Goal: Task Accomplishment & Management: Use online tool/utility

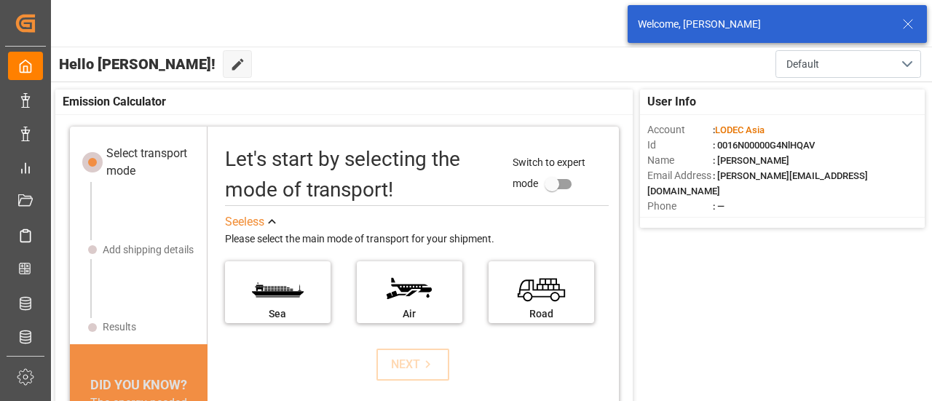
click at [905, 24] on icon at bounding box center [907, 23] width 17 height 17
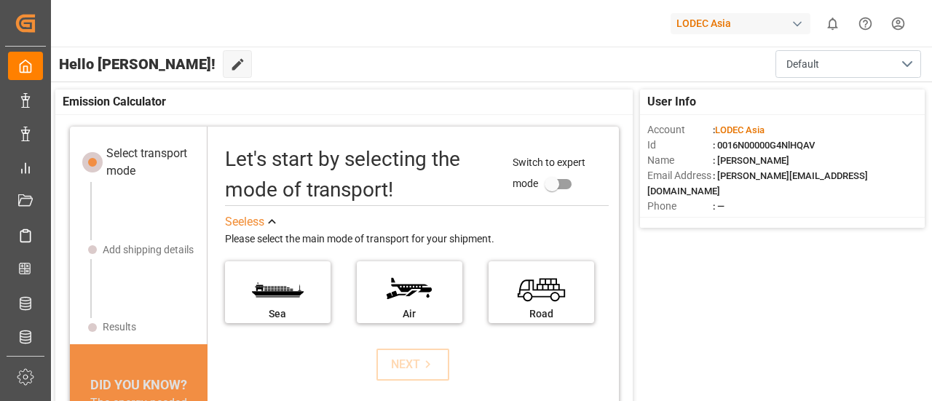
click at [793, 21] on div "button" at bounding box center [797, 24] width 15 height 15
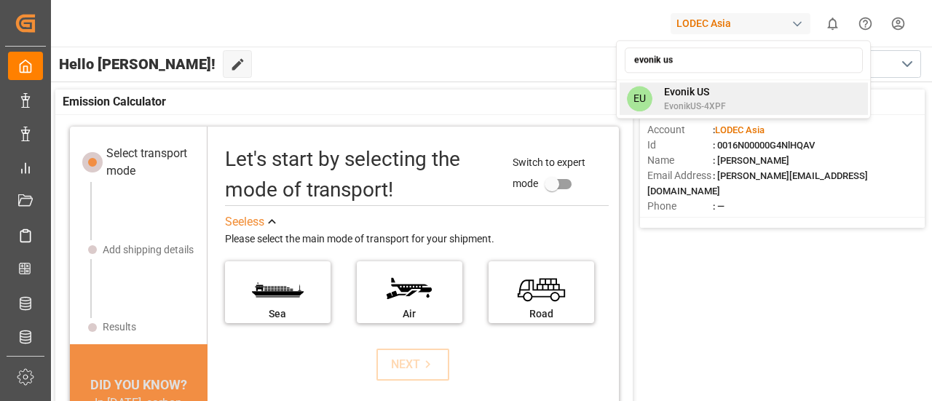
type input "evonik us"
click at [731, 85] on div "EU Evonik US EvonikUS-4XPF" at bounding box center [744, 98] width 248 height 33
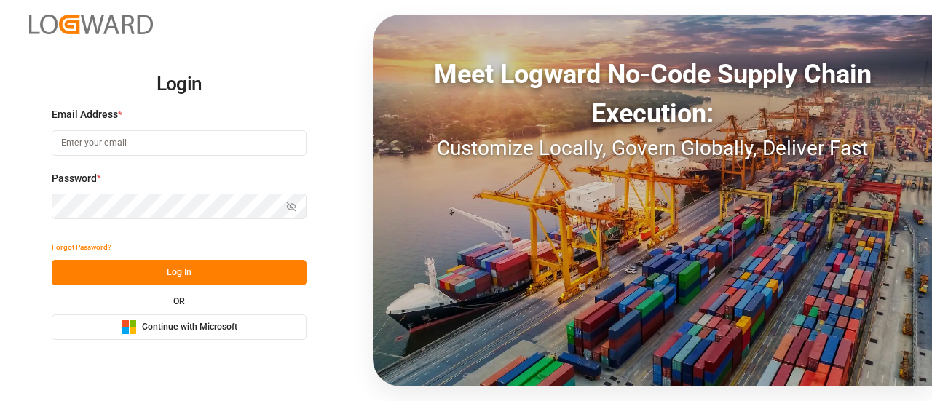
click at [178, 330] on span "Continue with Microsoft" at bounding box center [189, 327] width 95 height 13
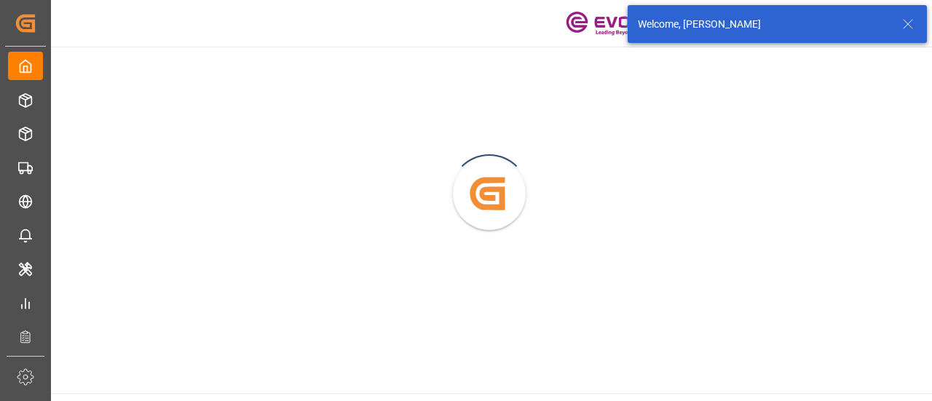
click at [916, 20] on icon at bounding box center [907, 23] width 17 height 17
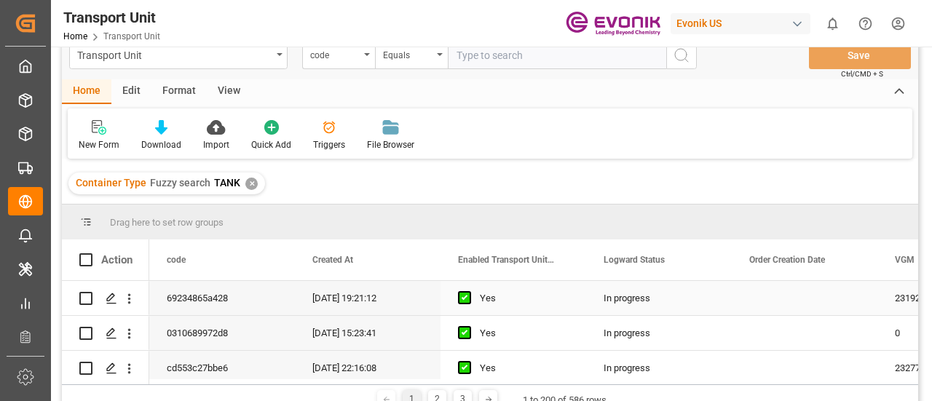
scroll to position [25, 0]
click at [895, 86] on icon at bounding box center [899, 92] width 16 height 17
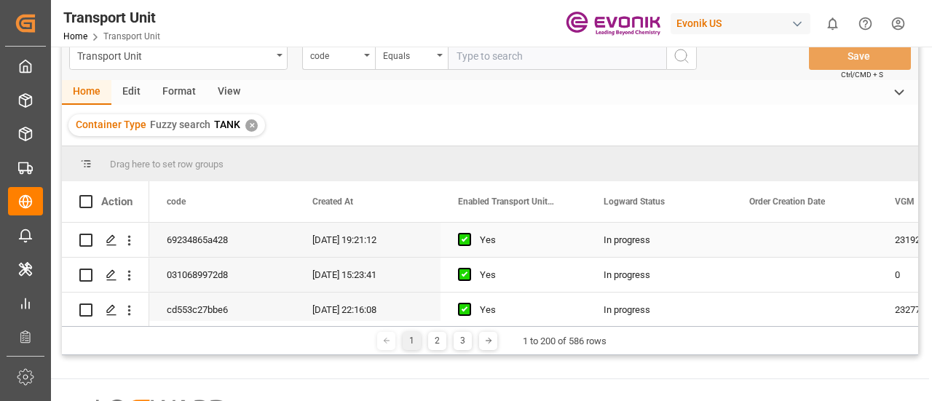
click at [527, 250] on div "Yes" at bounding box center [524, 239] width 89 height 33
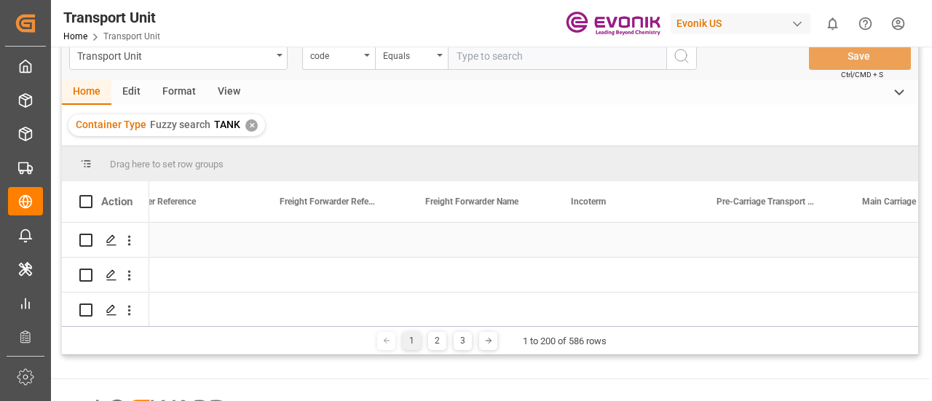
scroll to position [0, 0]
drag, startPoint x: 735, startPoint y: 196, endPoint x: 697, endPoint y: 167, distance: 47.2
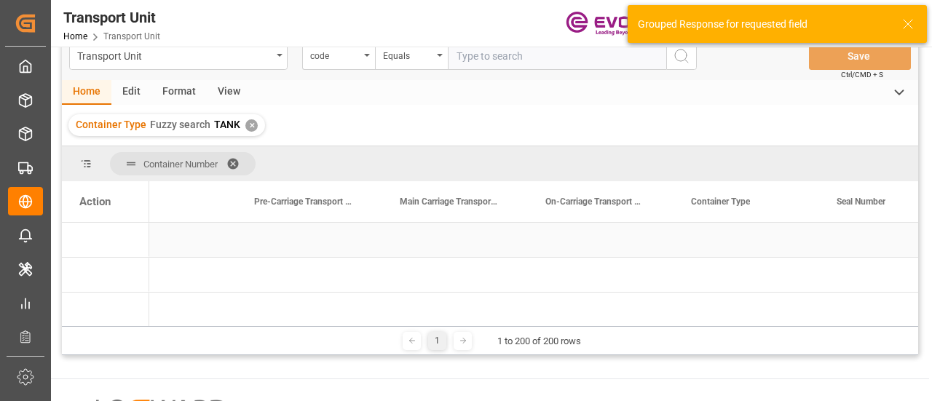
click at [448, 253] on div "Press SPACE to select this row." at bounding box center [455, 240] width 146 height 34
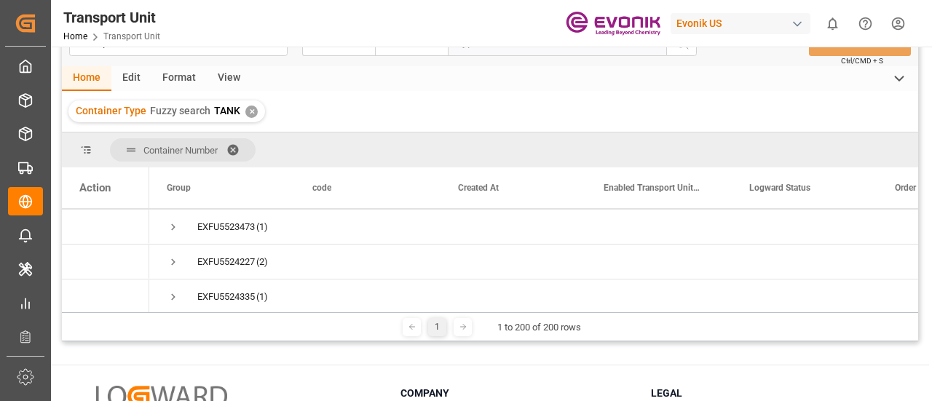
scroll to position [2700, 0]
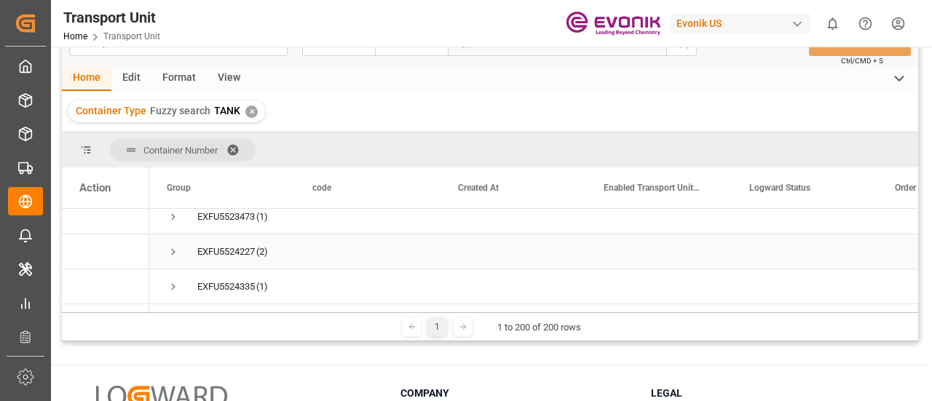
click at [175, 251] on span "Press SPACE to select this row." at bounding box center [173, 251] width 13 height 13
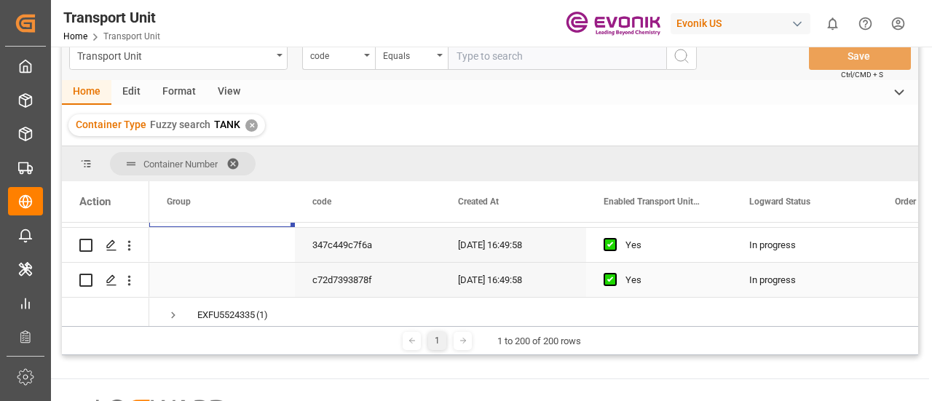
scroll to position [2756, 0]
click at [128, 242] on icon "open menu" at bounding box center [129, 244] width 15 height 15
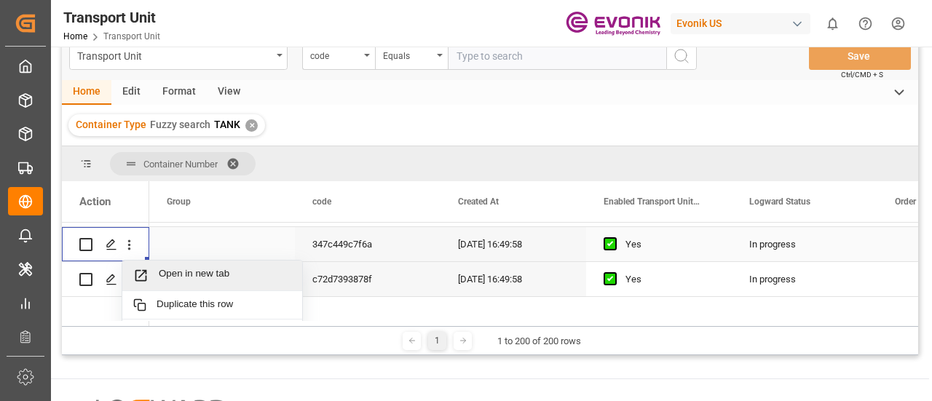
click at [205, 265] on div "Open in new tab" at bounding box center [212, 276] width 180 height 31
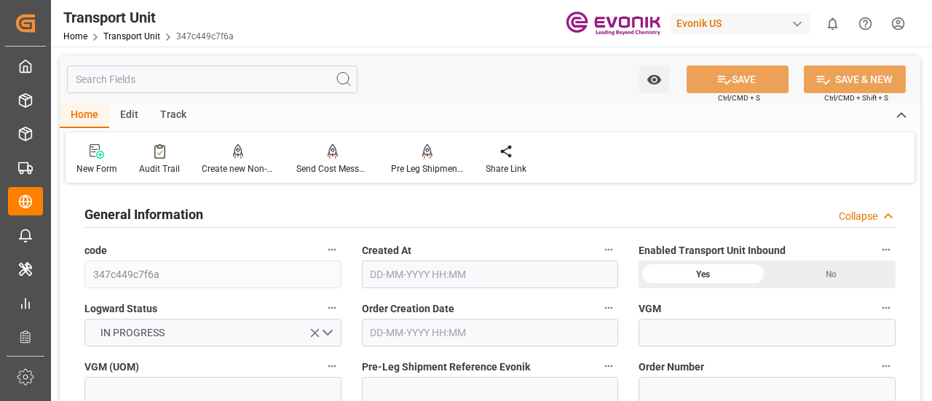
type input "Maersk"
type input "Maersk Line AS"
type input "USMSY"
type input "NLRTM"
type input "9279989"
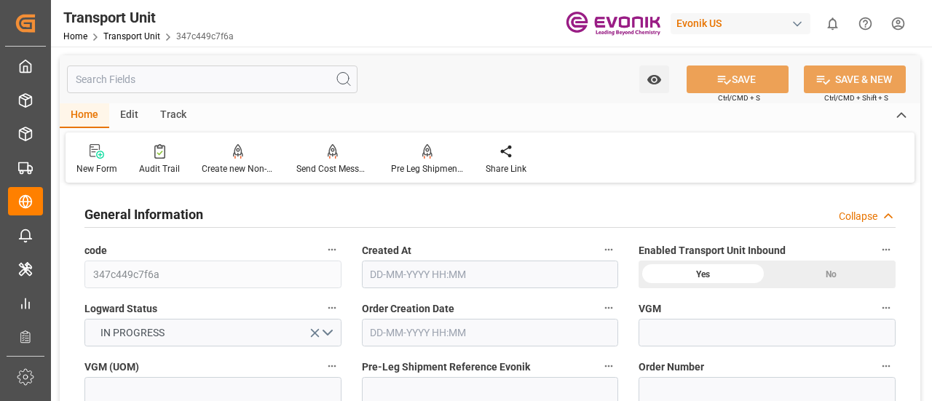
type input "USMSY"
type input "NLRTM"
type input "9279989"
type input "0"
type input "20-11-2023 16:49"
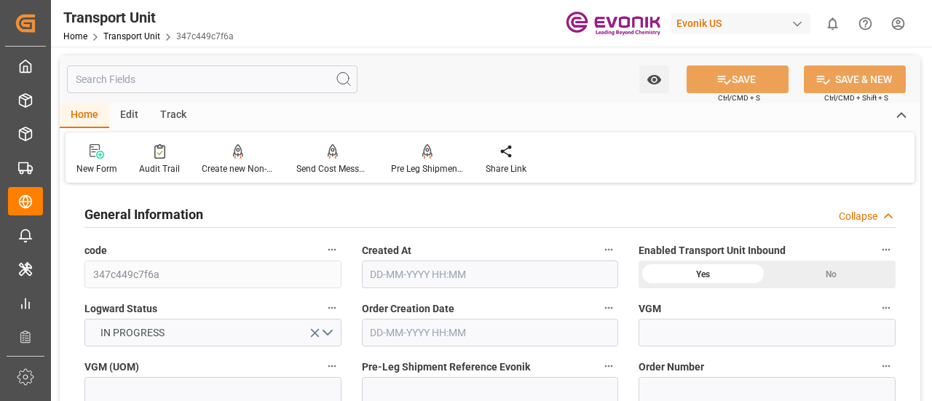
type input "10-01-2024 15:00"
type input "11-01-2024 08:32"
type input "06-02-2024 00:00"
type input "25-12-2023 15:00"
type input "06-02-2024 18:59"
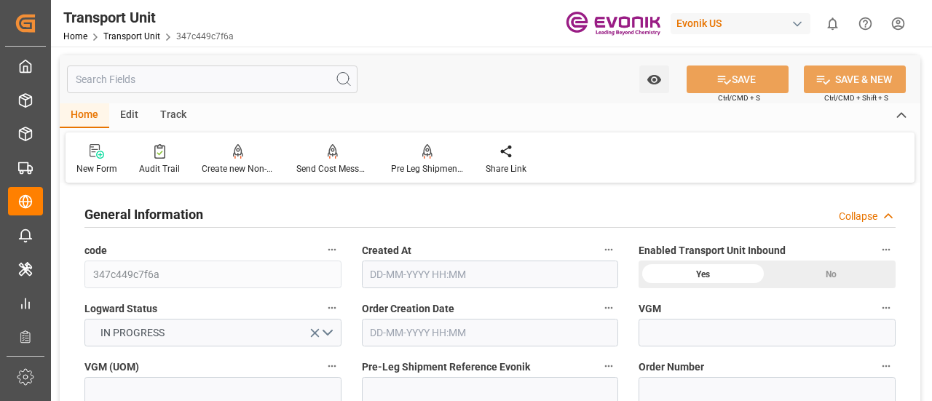
type input "29-02-2024 00:00"
type input "16-01-2024 12:00"
type input "05-03-2024 11:08"
type input "06-03-2024 09:57"
type input "05-04-2024 15:14"
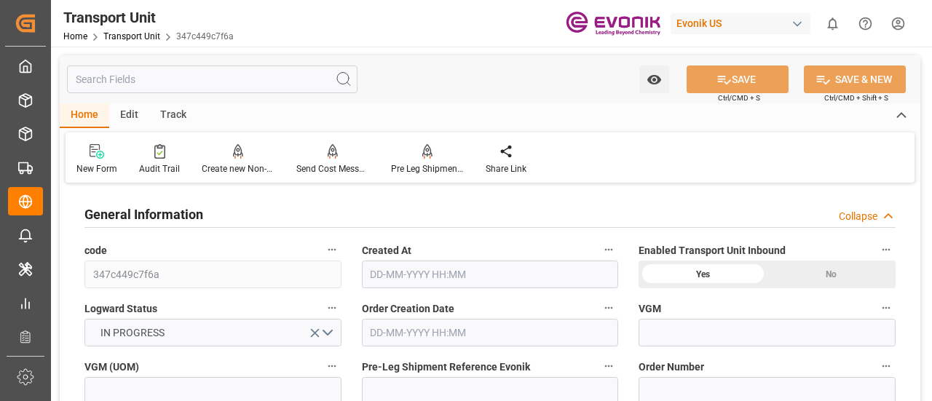
type input "04-03-2024 16:55"
type input "18-01-2024 00:00"
type input "06-02-2024 13:11"
type input "06-02-2024 19:38"
type input "05-03-2024 10:11"
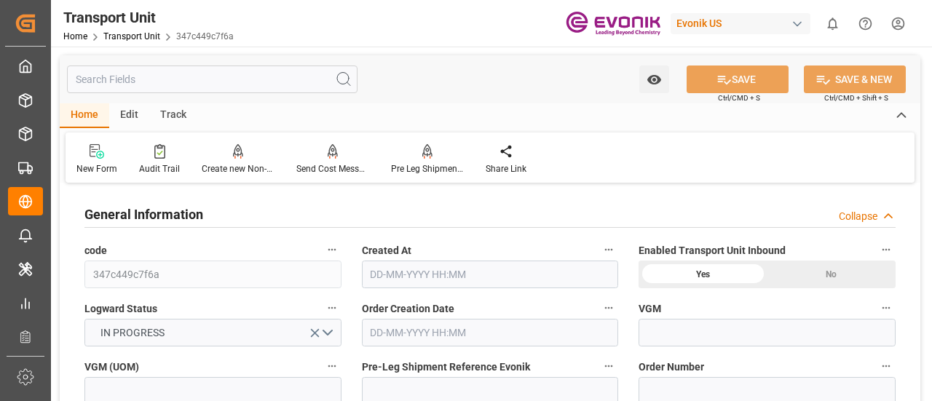
type input "05-03-2024 16:44"
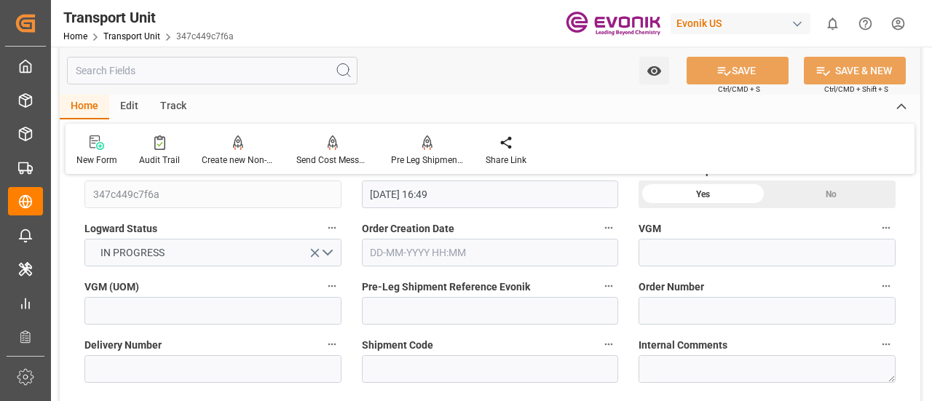
scroll to position [81, 0]
click at [328, 256] on button "IN PROGRESS" at bounding box center [212, 252] width 257 height 28
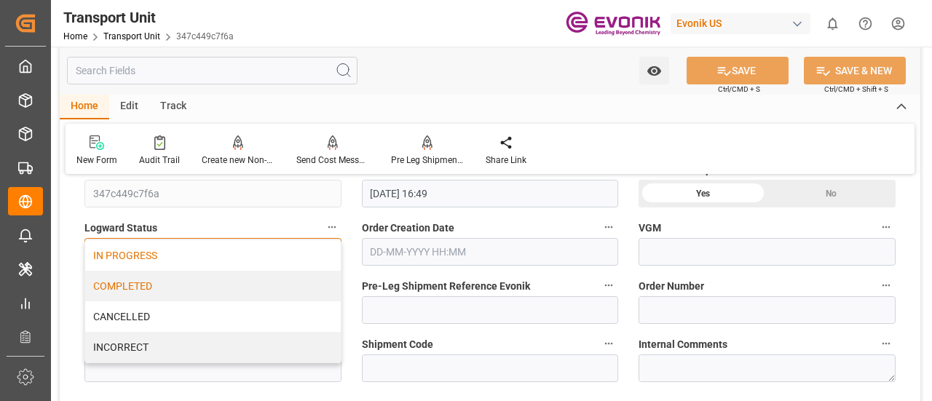
click at [300, 293] on div "COMPLETED" at bounding box center [213, 286] width 256 height 31
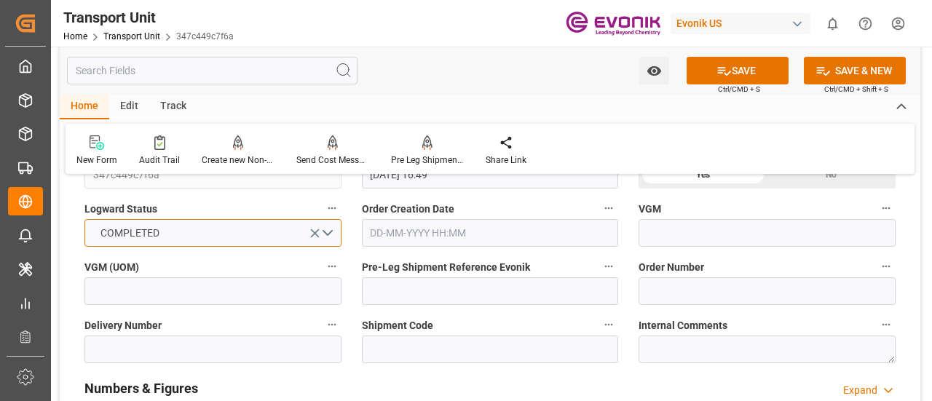
scroll to position [86, 0]
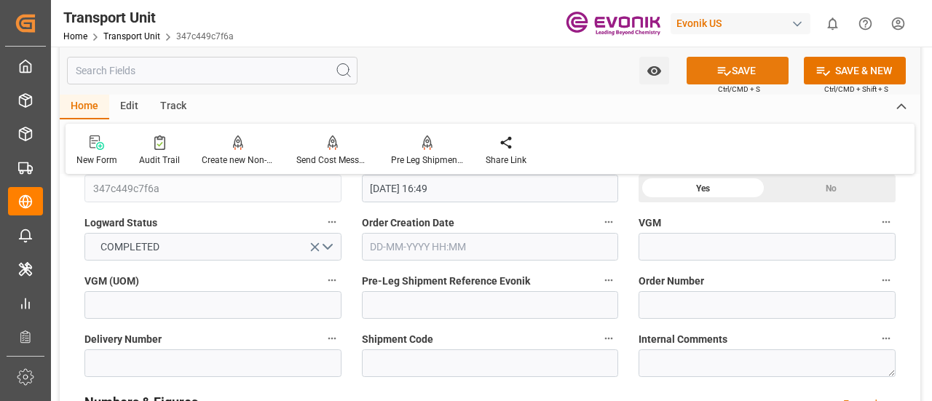
click at [709, 74] on button "SAVE" at bounding box center [737, 71] width 102 height 28
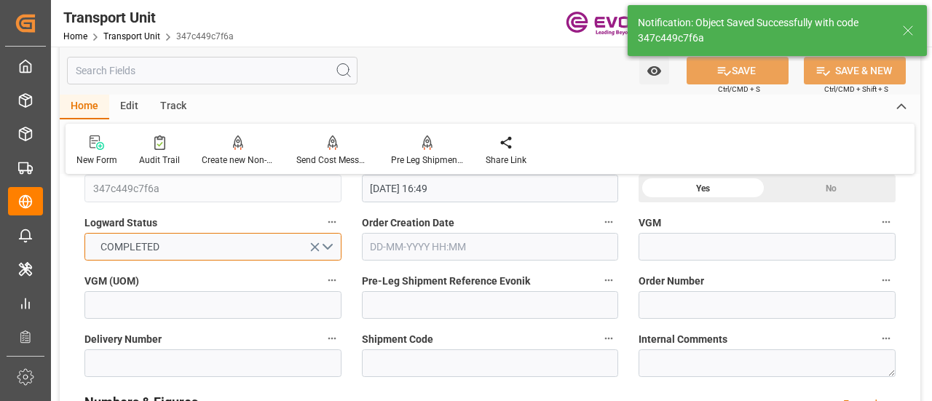
click at [331, 247] on button "COMPLETED" at bounding box center [212, 247] width 257 height 28
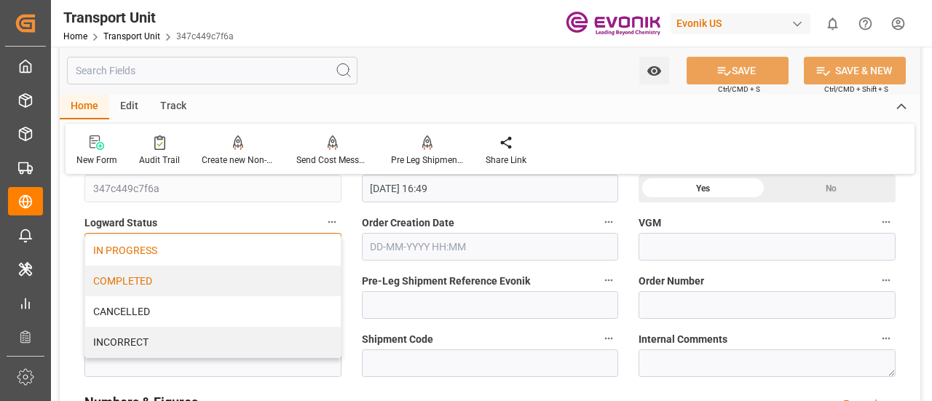
click at [282, 248] on div "IN PROGRESS" at bounding box center [213, 250] width 256 height 31
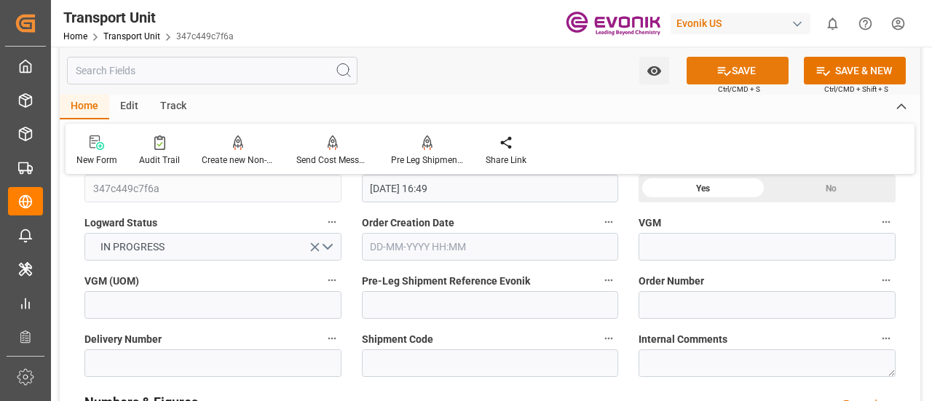
click at [756, 60] on button "SAVE" at bounding box center [737, 71] width 102 height 28
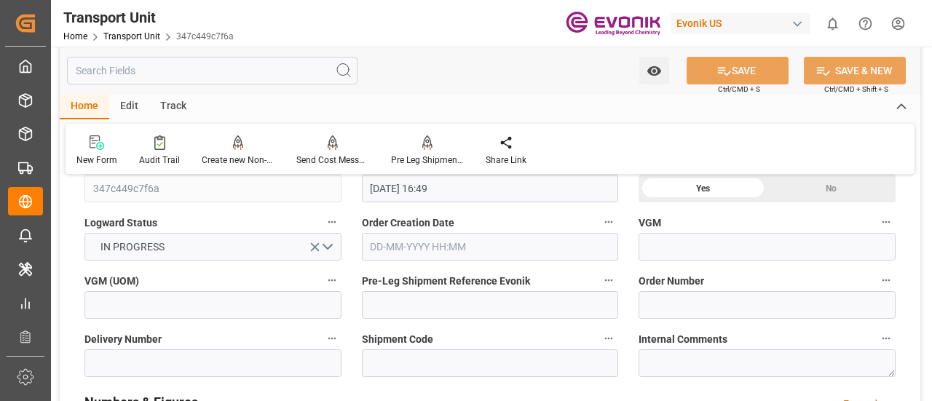
click at [897, 106] on icon at bounding box center [901, 106] width 16 height 17
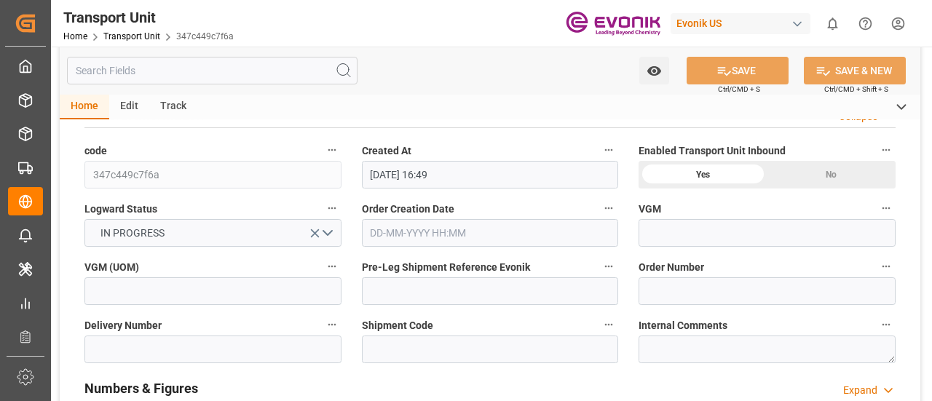
scroll to position [0, 0]
